Goal: Information Seeking & Learning: Learn about a topic

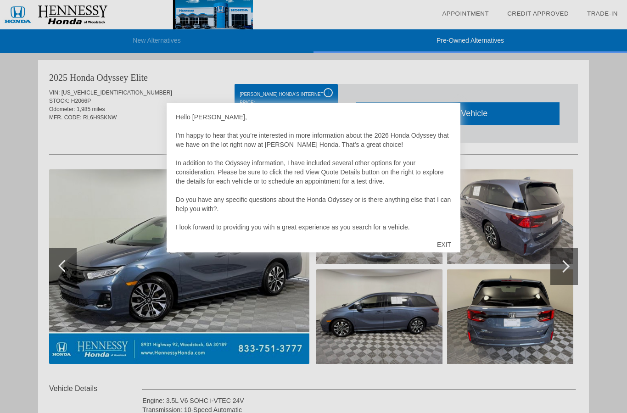
scroll to position [1138, 0]
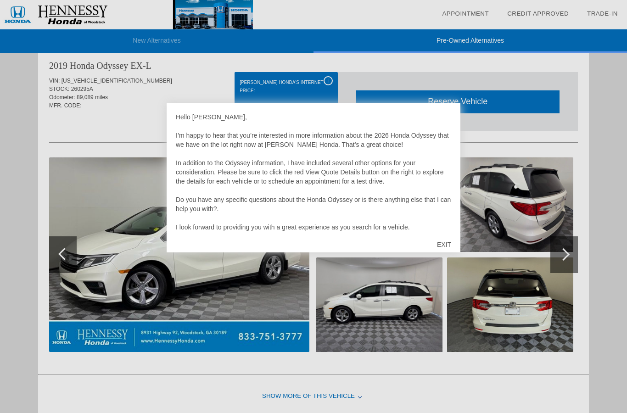
click at [446, 245] on div "EXIT" at bounding box center [444, 245] width 33 height 28
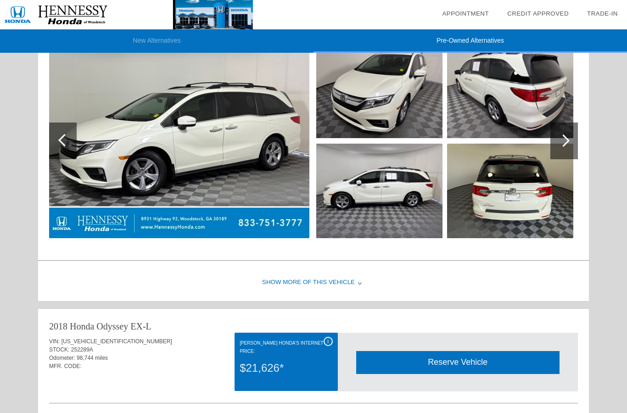
scroll to position [1230, 0]
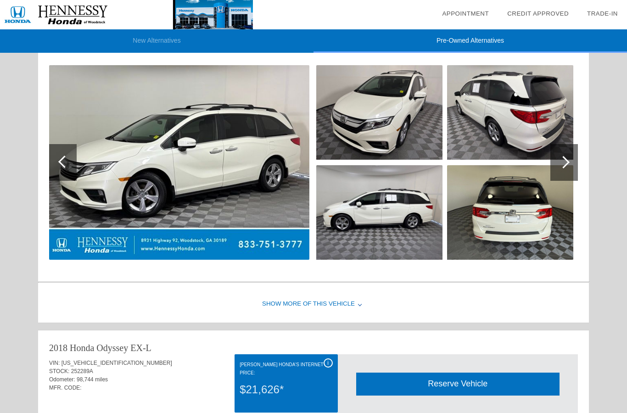
click at [559, 169] on div at bounding box center [564, 162] width 12 height 12
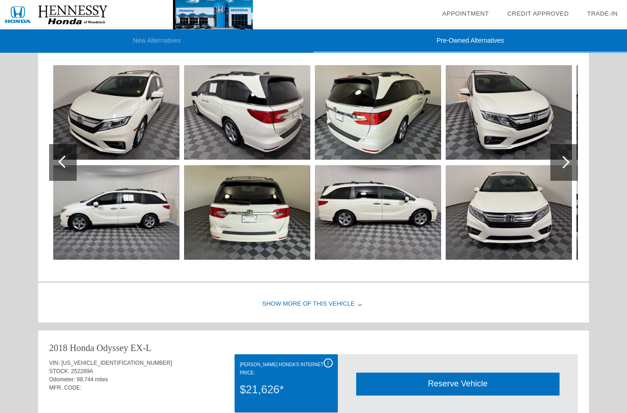
click at [559, 169] on div at bounding box center [564, 162] width 12 height 12
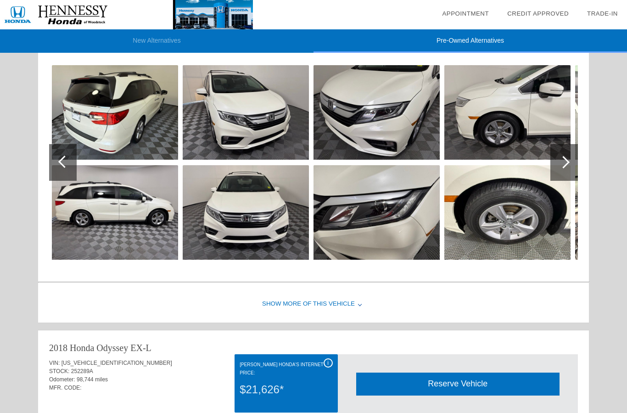
click at [559, 169] on div at bounding box center [564, 162] width 12 height 12
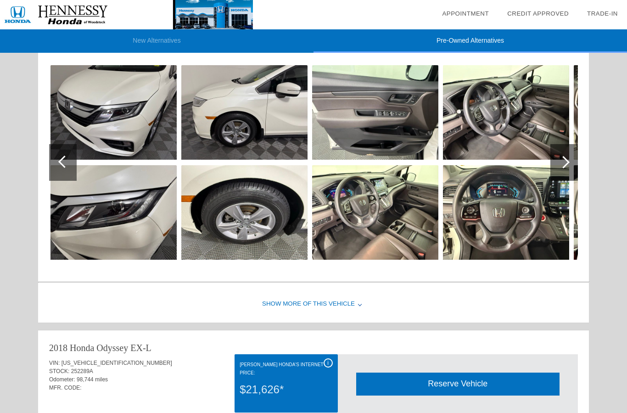
click at [559, 169] on div at bounding box center [564, 162] width 12 height 12
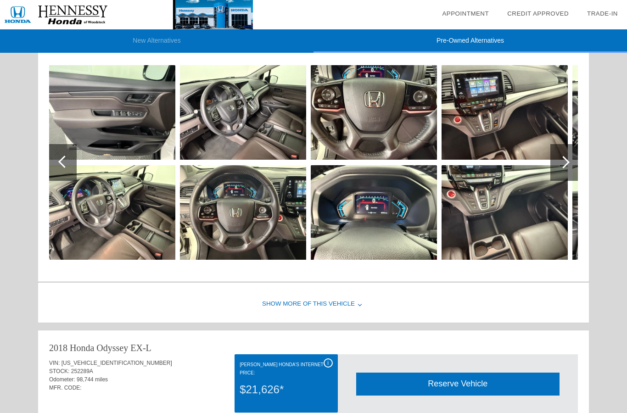
click at [559, 169] on div at bounding box center [564, 162] width 12 height 12
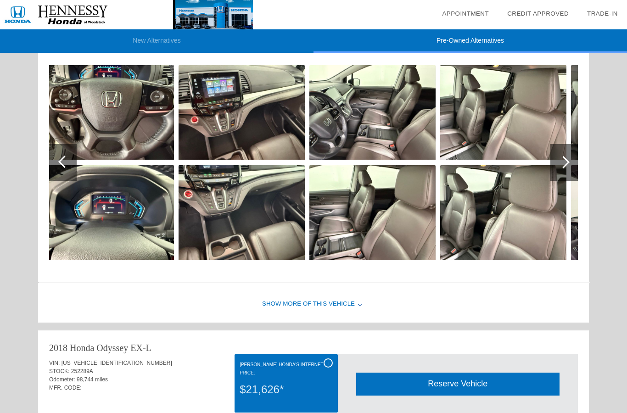
click at [559, 169] on div at bounding box center [564, 162] width 12 height 12
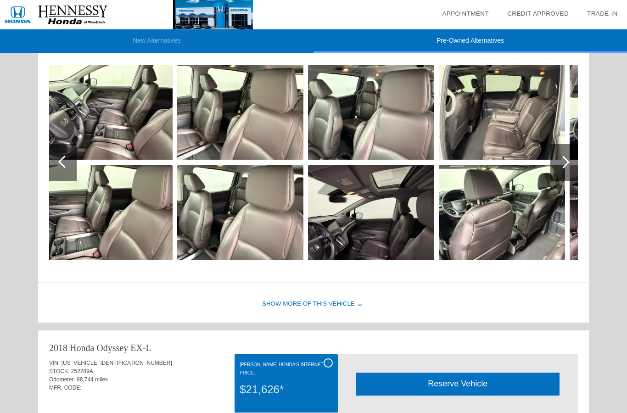
click at [559, 169] on div at bounding box center [564, 162] width 12 height 12
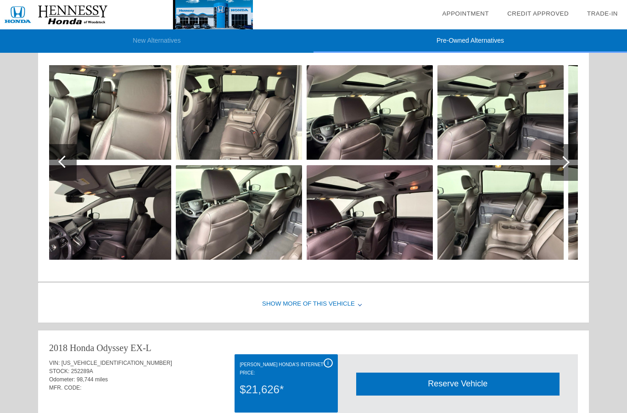
click at [559, 169] on div at bounding box center [564, 162] width 12 height 12
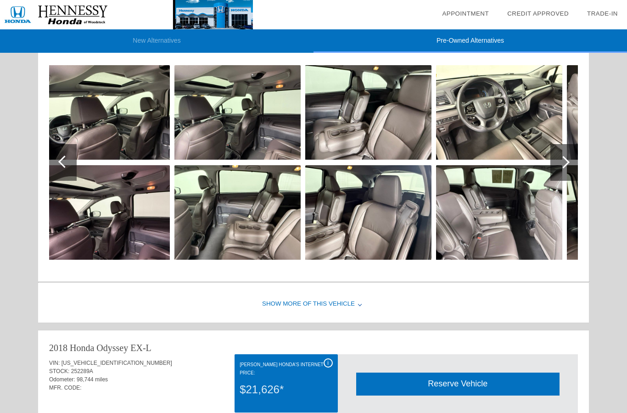
click at [559, 169] on div at bounding box center [564, 162] width 12 height 12
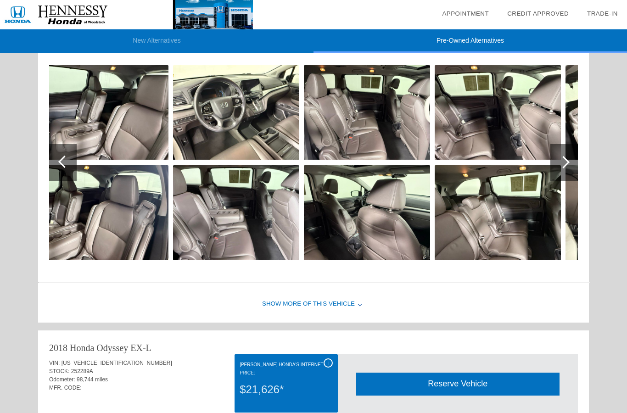
click at [559, 169] on div at bounding box center [564, 162] width 12 height 12
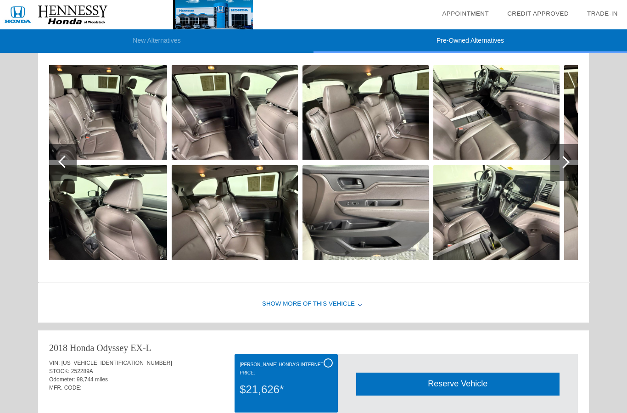
click at [559, 169] on div at bounding box center [564, 162] width 12 height 12
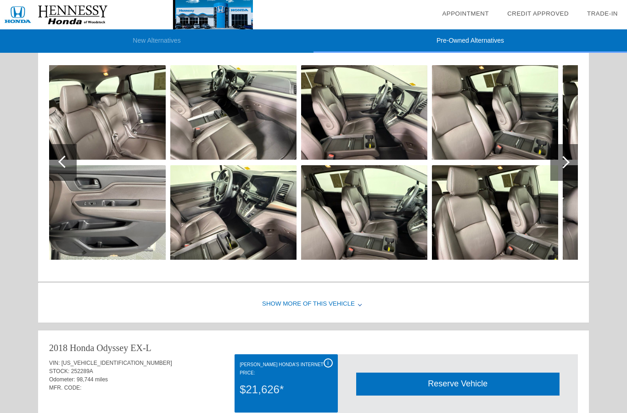
click at [559, 169] on div at bounding box center [564, 162] width 12 height 12
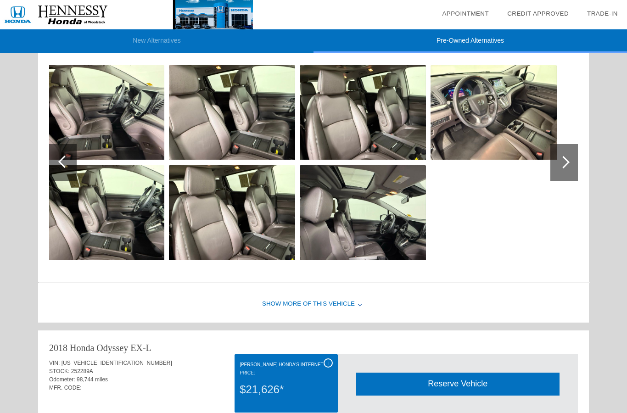
click at [559, 169] on div at bounding box center [564, 162] width 12 height 12
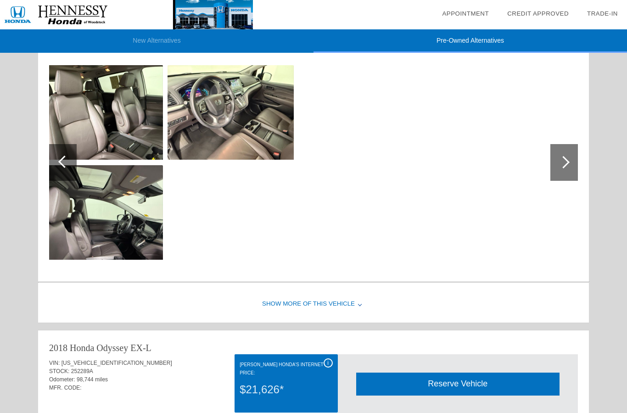
click at [559, 169] on div at bounding box center [564, 162] width 12 height 12
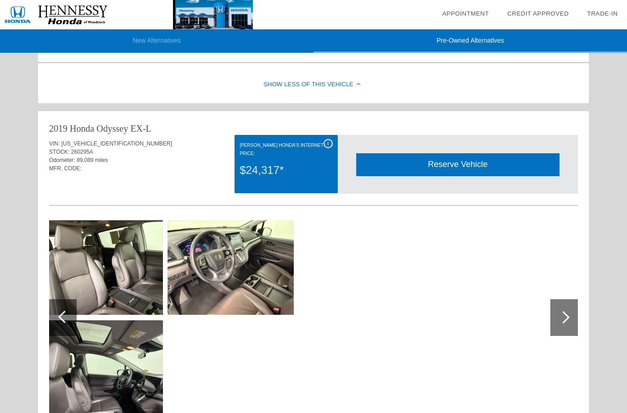
scroll to position [1074, 0]
click at [116, 136] on div "2019 Honda Odyssey" at bounding box center [88, 129] width 79 height 13
click at [299, 155] on font "[PERSON_NAME] Honda's Internet Price:" at bounding box center [282, 149] width 84 height 13
click at [330, 149] on div "i" at bounding box center [328, 144] width 9 height 9
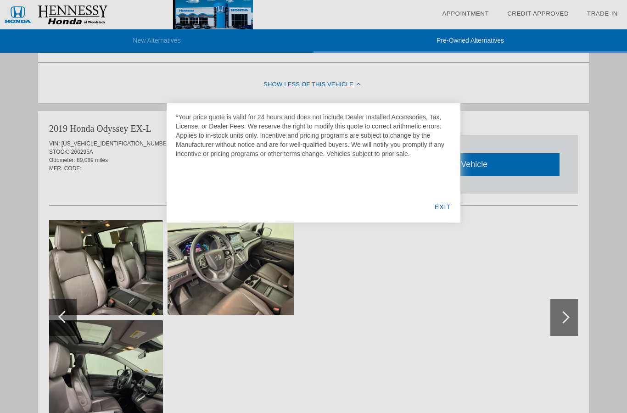
click at [439, 207] on div "EXIT" at bounding box center [442, 207] width 35 height 31
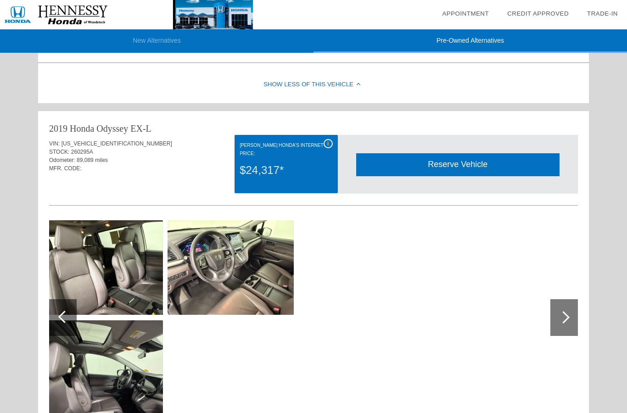
click at [96, 147] on span "[US_VEHICLE_IDENTIFICATION_NUMBER]" at bounding box center [117, 144] width 111 height 6
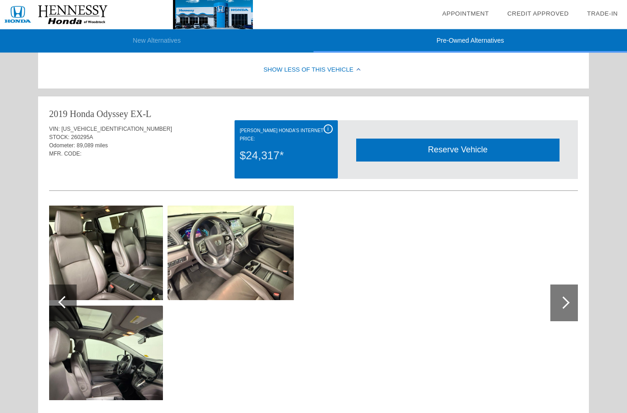
scroll to position [1089, 0]
